Goal: Task Accomplishment & Management: Use online tool/utility

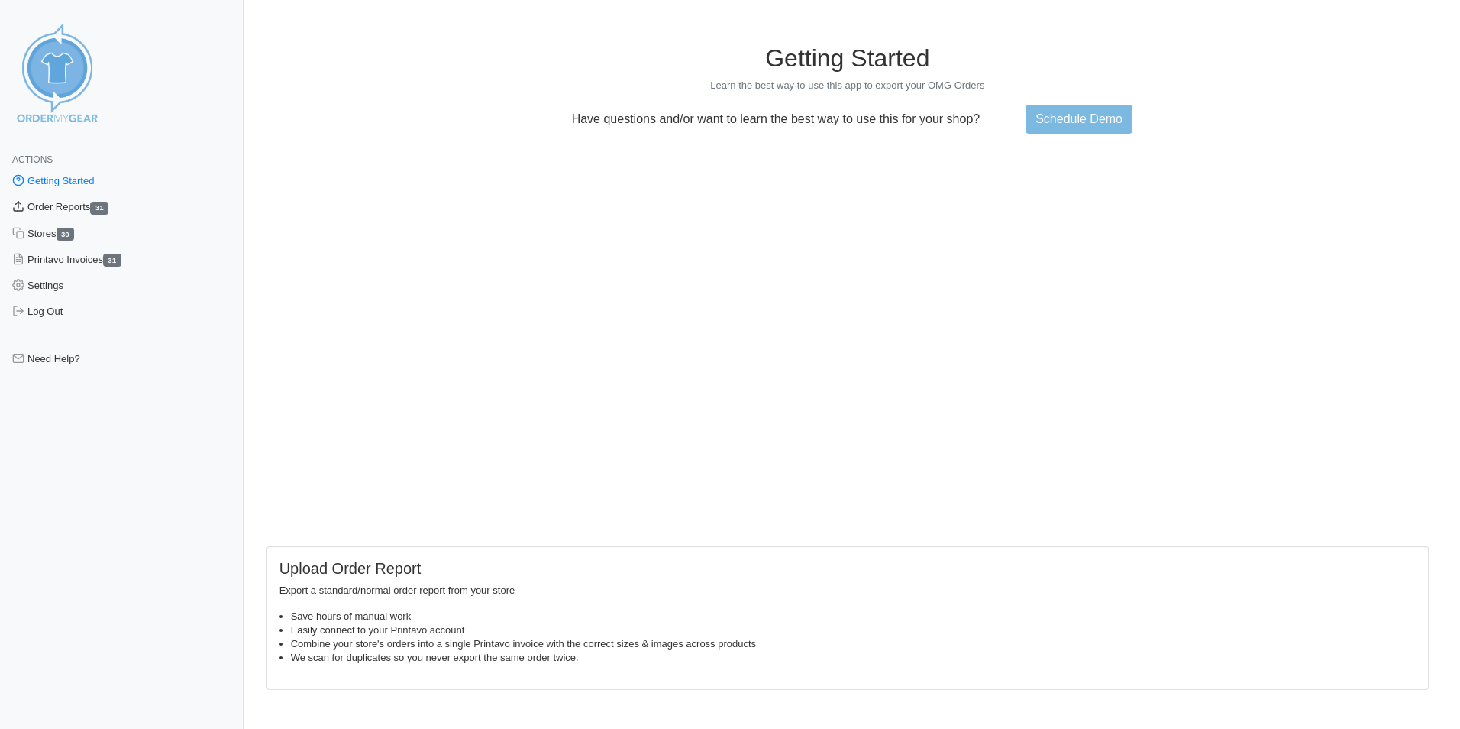
click at [70, 202] on link "Order Reports 31" at bounding box center [122, 207] width 244 height 26
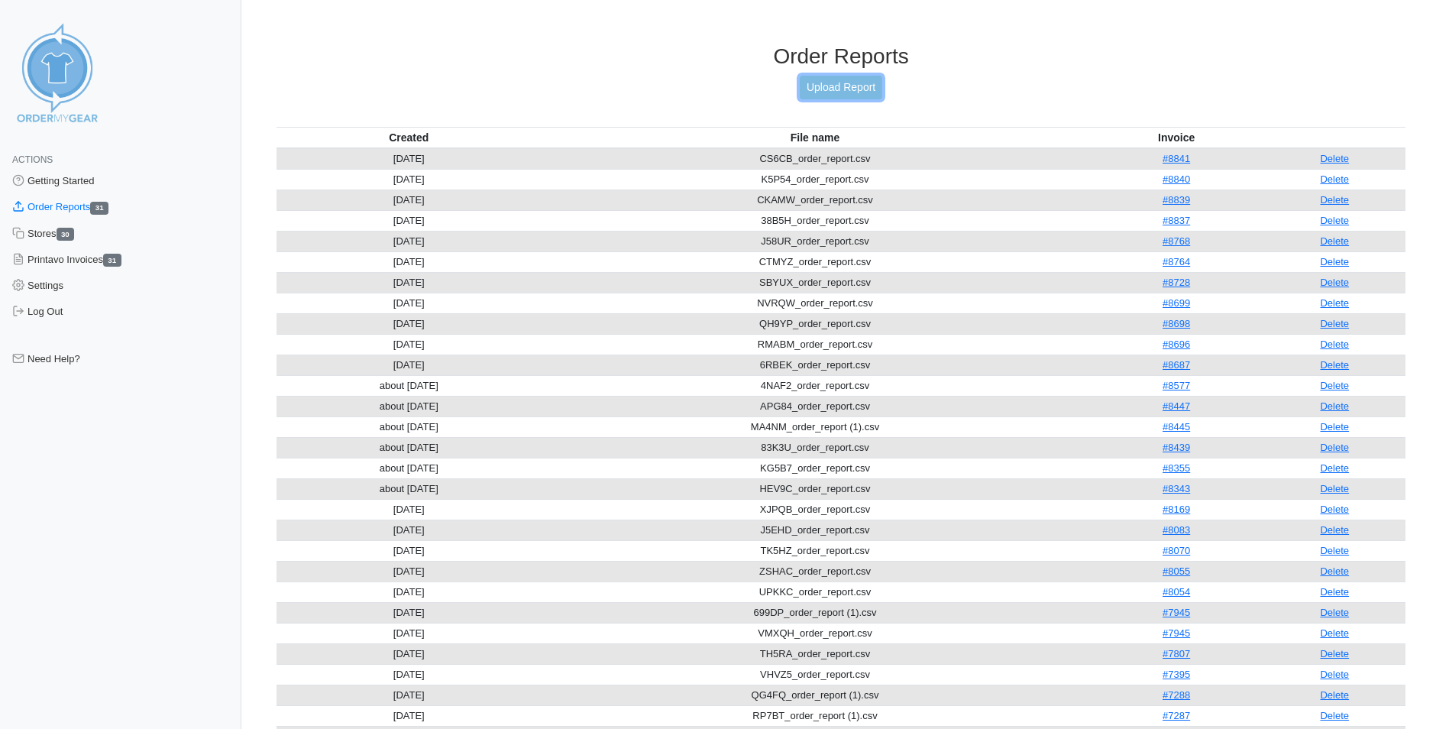
click at [824, 76] on link "Upload Report" at bounding box center [841, 88] width 82 height 24
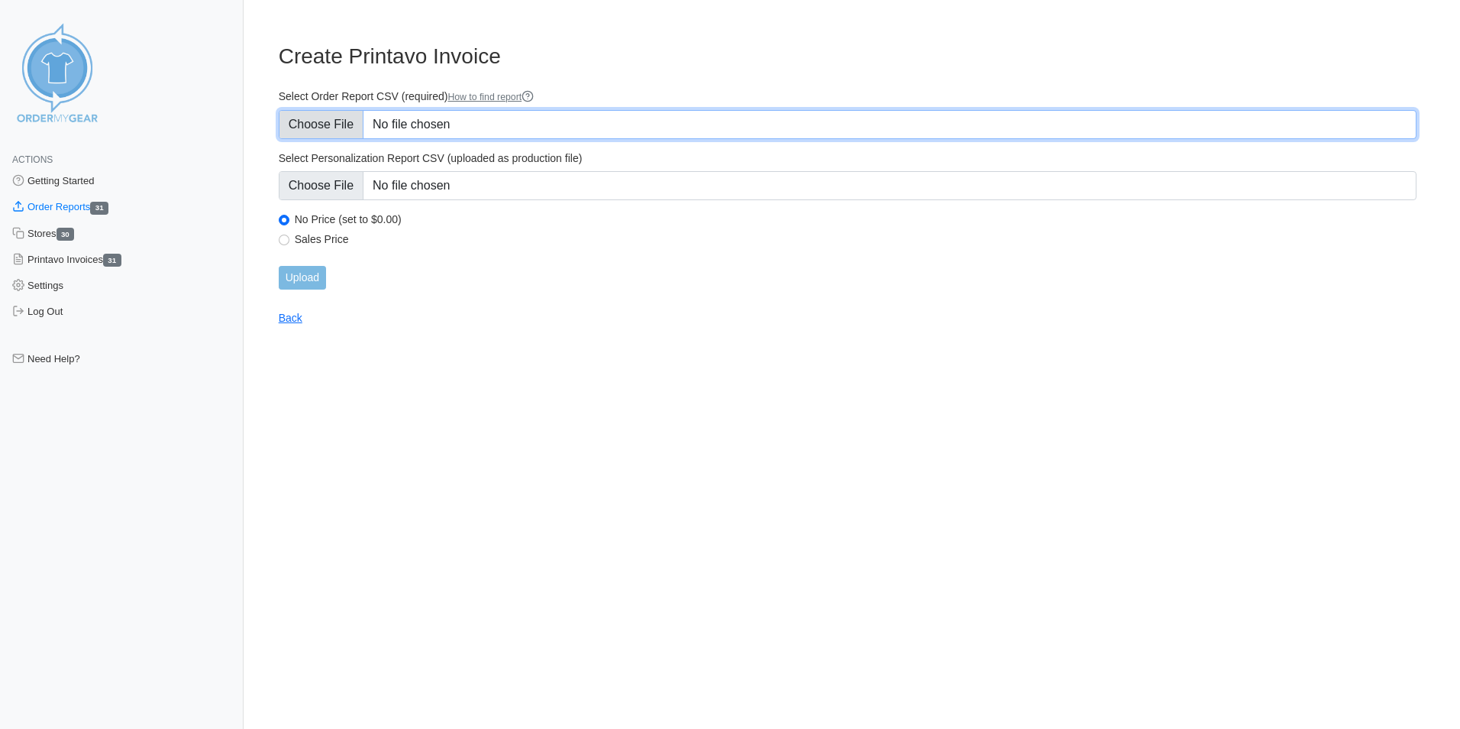
click at [586, 119] on input "Select Order Report CSV (required) How to find report" at bounding box center [848, 124] width 1138 height 29
type input "C:\fakepath\PPRZV_order_report.csv"
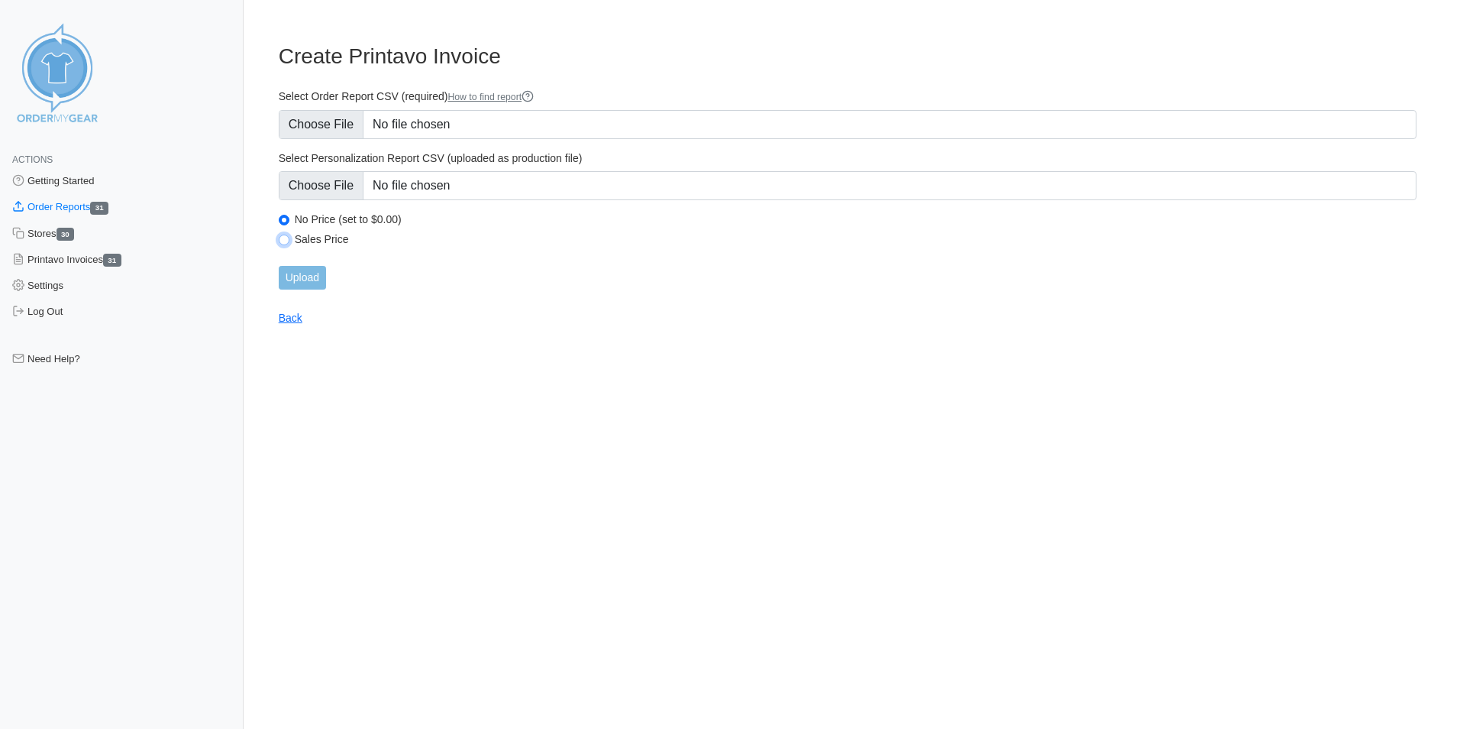
click at [280, 235] on input "Sales Price" at bounding box center [284, 239] width 11 height 11
radio input "true"
click at [316, 283] on input "Upload" at bounding box center [302, 278] width 47 height 24
